Goal: Task Accomplishment & Management: Manage account settings

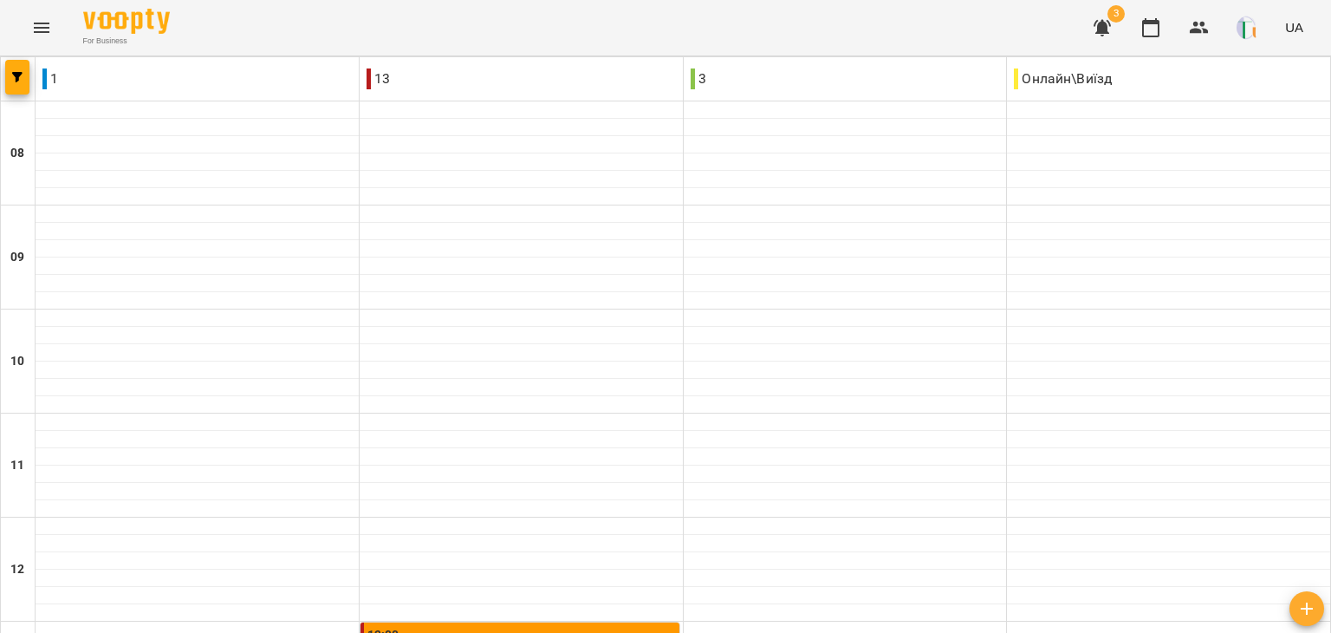
scroll to position [836, 0]
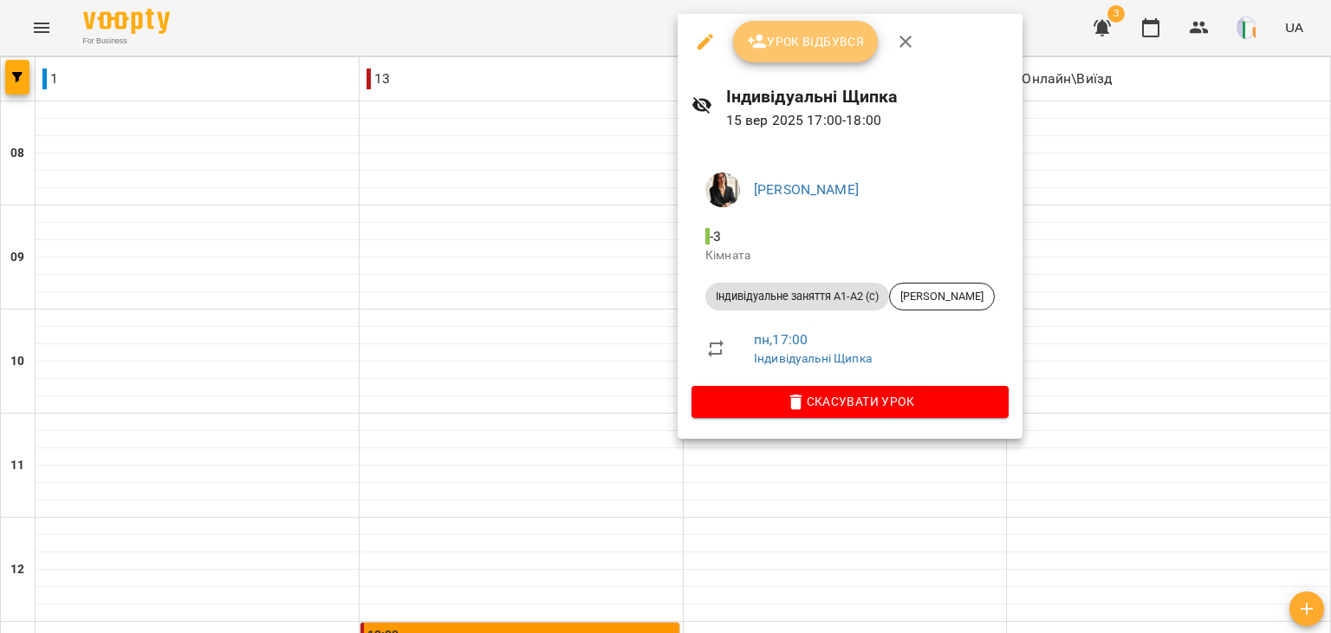
click at [791, 40] on span "Урок відбувся" at bounding box center [806, 41] width 118 height 21
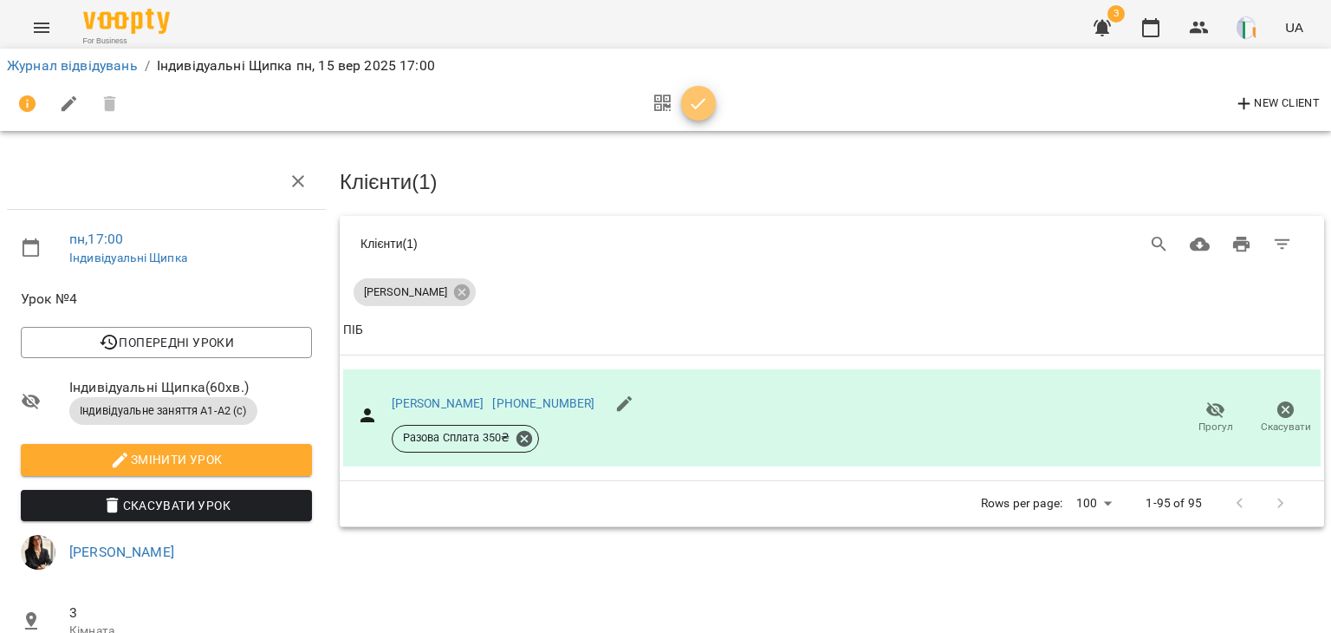
click at [693, 101] on icon "button" at bounding box center [698, 104] width 21 height 21
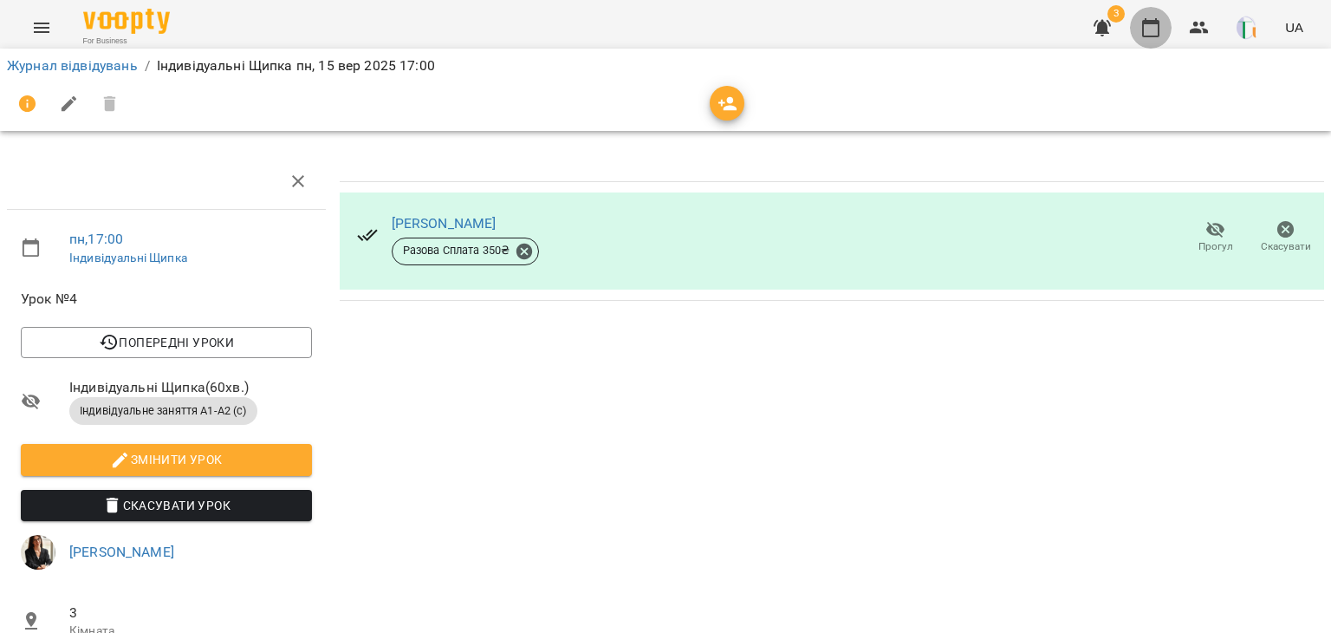
click at [1151, 25] on icon "button" at bounding box center [1151, 27] width 21 height 21
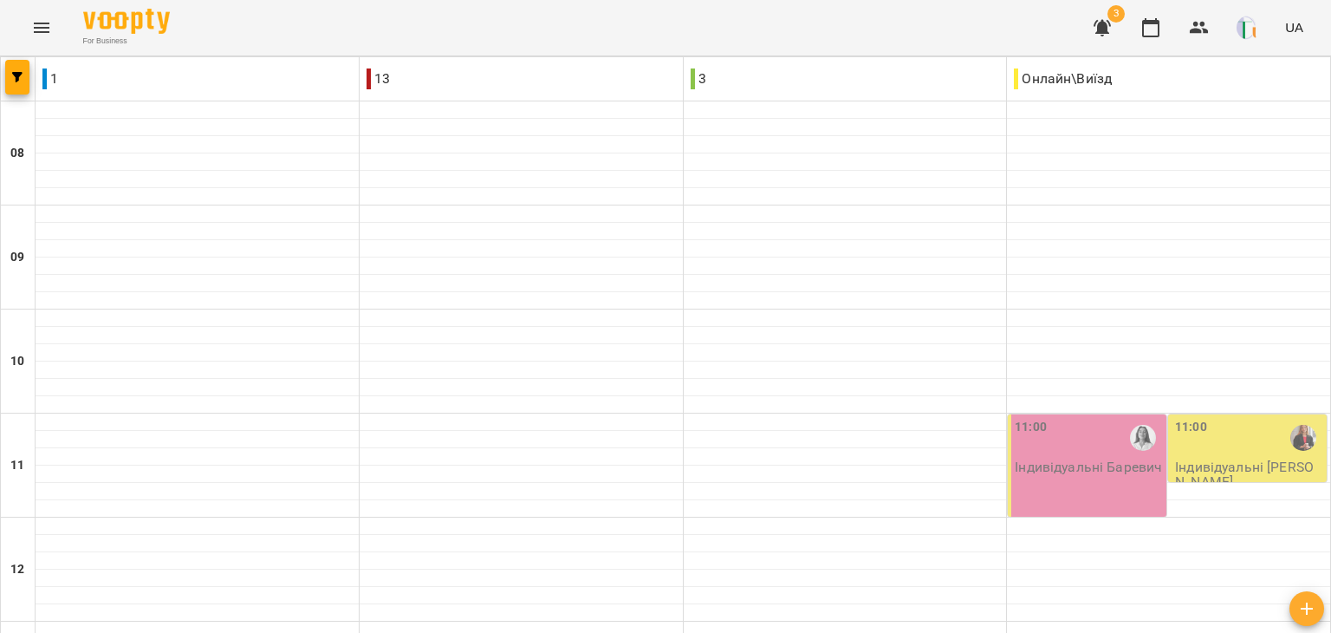
scroll to position [832, 0]
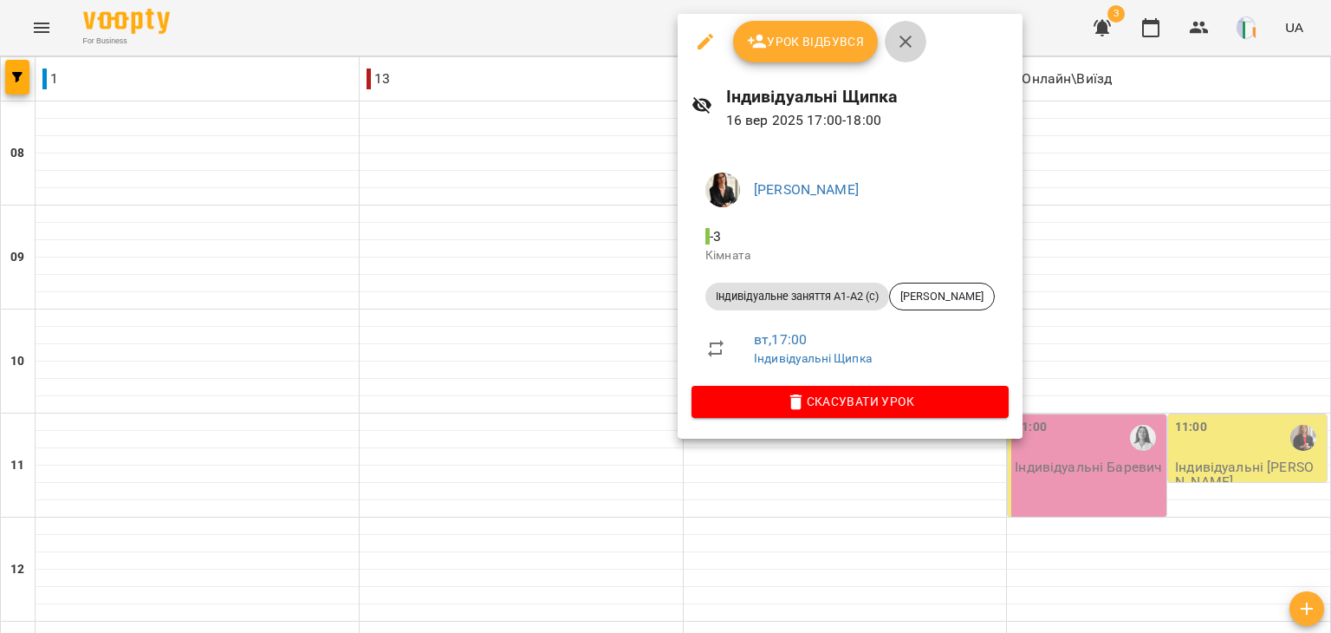
click at [903, 45] on icon "button" at bounding box center [905, 41] width 21 height 21
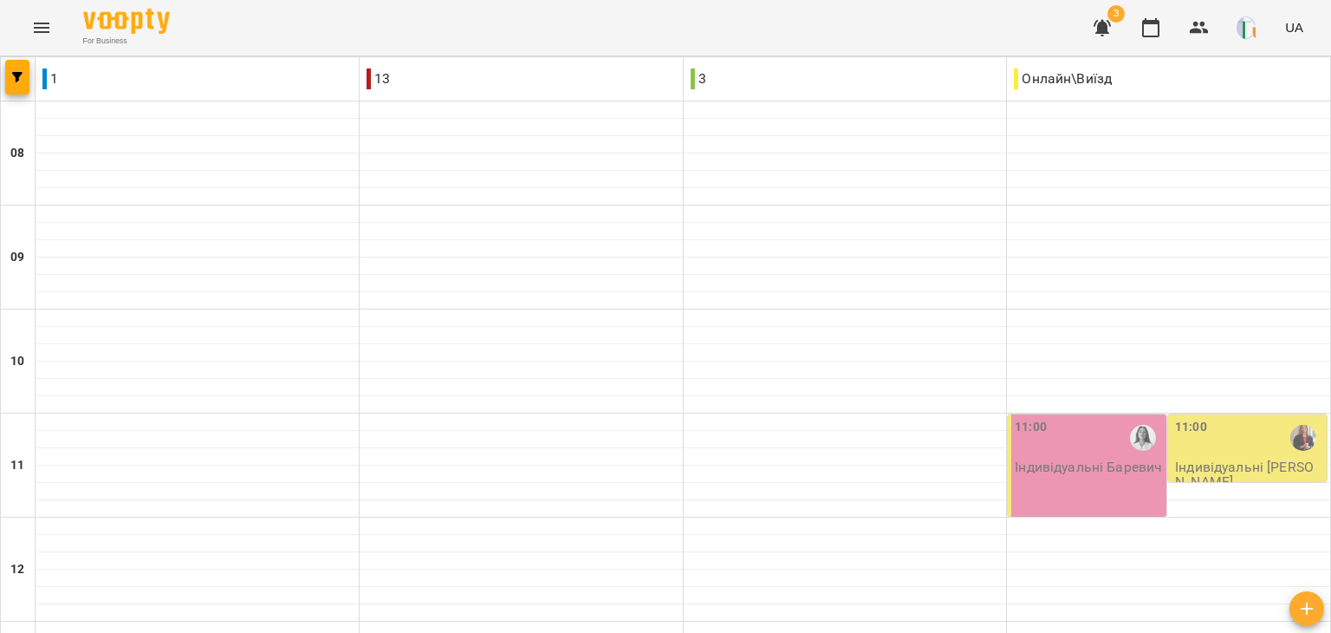
scroll to position [693, 0]
